Goal: Complete application form

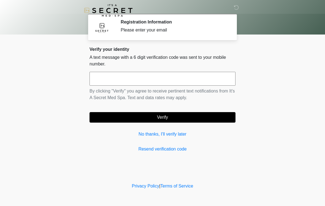
click at [207, 81] on input "text" at bounding box center [163, 79] width 146 height 14
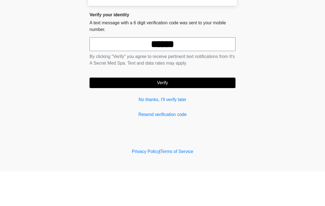
type input "******"
click at [213, 112] on button "Verify" at bounding box center [163, 117] width 146 height 10
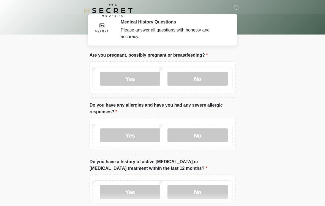
click at [207, 81] on label "No" at bounding box center [198, 79] width 60 height 14
click at [210, 135] on label "No" at bounding box center [198, 135] width 60 height 14
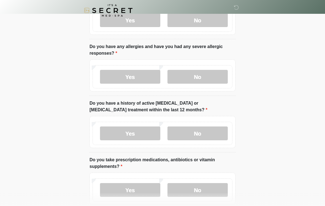
scroll to position [61, 0]
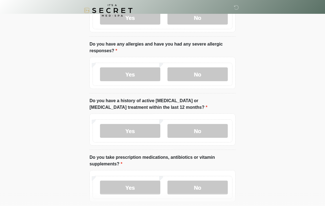
click at [221, 129] on label "No" at bounding box center [198, 131] width 60 height 14
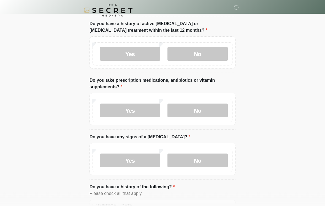
scroll to position [141, 0]
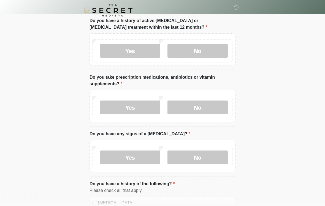
click at [153, 109] on label "Yes" at bounding box center [130, 108] width 60 height 14
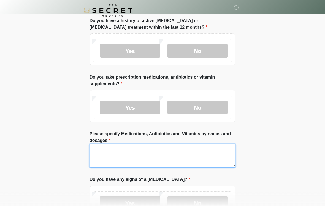
click at [201, 152] on textarea "Please specify Medications, Antibiotics and Vitamins by names and dosages" at bounding box center [163, 156] width 146 height 24
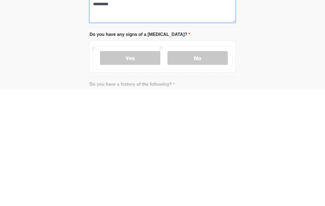
scroll to position [173, 0]
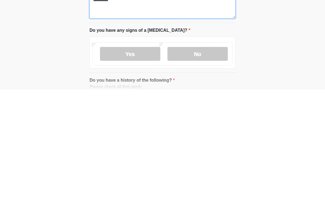
type textarea "********"
click at [207, 163] on label "No" at bounding box center [198, 170] width 60 height 14
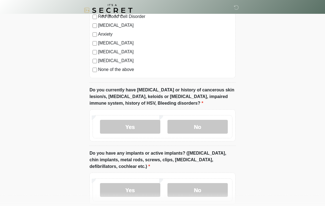
scroll to position [417, 0]
click at [208, 128] on label "No" at bounding box center [198, 127] width 60 height 14
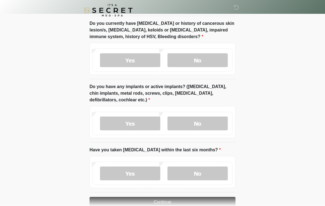
scroll to position [483, 0]
click at [148, 122] on label "Yes" at bounding box center [130, 123] width 60 height 14
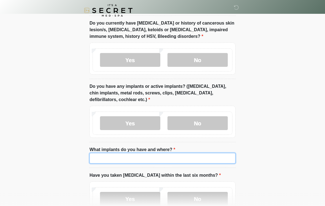
click at [192, 157] on input "What implants do you have and where?" at bounding box center [163, 158] width 146 height 10
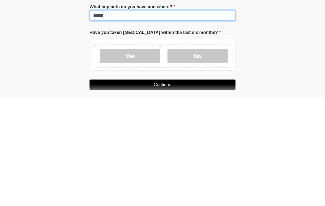
scroll to position [520, 0]
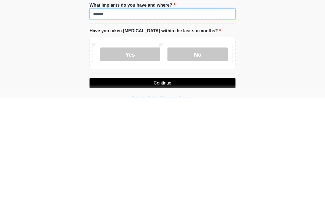
type input "******"
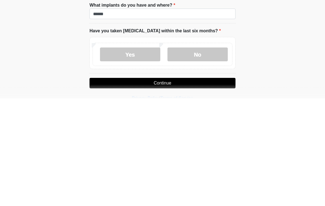
click at [210, 155] on label "No" at bounding box center [198, 162] width 60 height 14
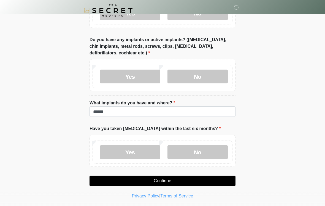
click at [215, 178] on button "Continue" at bounding box center [163, 180] width 146 height 10
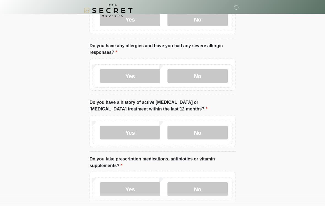
scroll to position [0, 0]
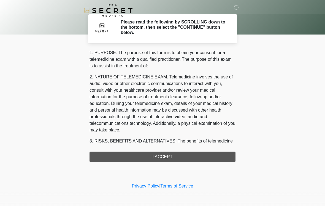
click at [229, 155] on div "1. PURPOSE. The purpose of this form is to obtain your consent for a telemedici…" at bounding box center [163, 105] width 146 height 113
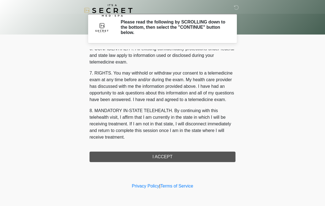
scroll to position [224, 0]
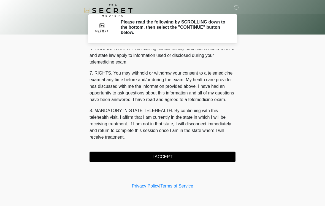
click at [184, 152] on button "I ACCEPT" at bounding box center [163, 156] width 146 height 10
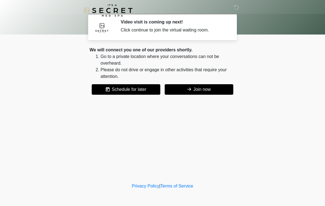
click at [214, 91] on button "Join now" at bounding box center [199, 89] width 69 height 10
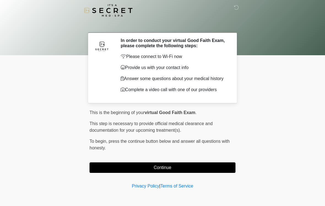
click at [190, 173] on button "Continue" at bounding box center [163, 167] width 146 height 10
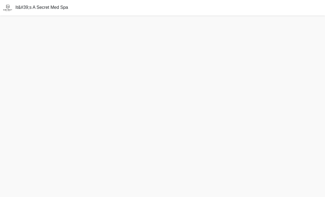
scroll to position [4, 0]
